Goal: Obtain resource: Obtain resource

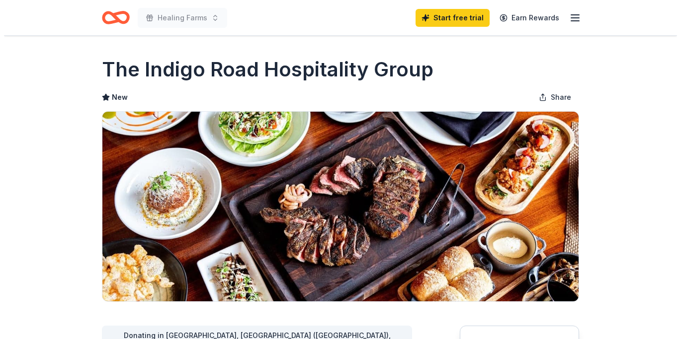
scroll to position [195, 0]
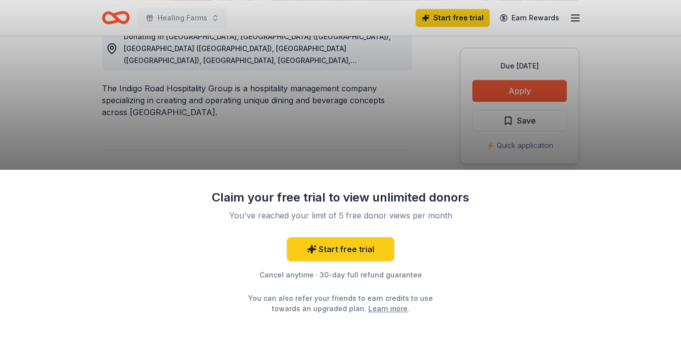
click at [509, 87] on div "Claim your free trial to view unlimited donors You've reached your limit of 5 f…" at bounding box center [340, 169] width 681 height 339
click at [522, 89] on div "Claim your free trial to view unlimited donors You've reached your limit of 5 f…" at bounding box center [340, 169] width 681 height 339
click at [439, 142] on div "Claim your free trial to view unlimited donors You've reached your limit of 5 f…" at bounding box center [340, 169] width 681 height 339
click at [634, 81] on div "Claim your free trial to view unlimited donors You've reached your limit of 5 f…" at bounding box center [340, 169] width 681 height 339
